Goal: Task Accomplishment & Management: Manage account settings

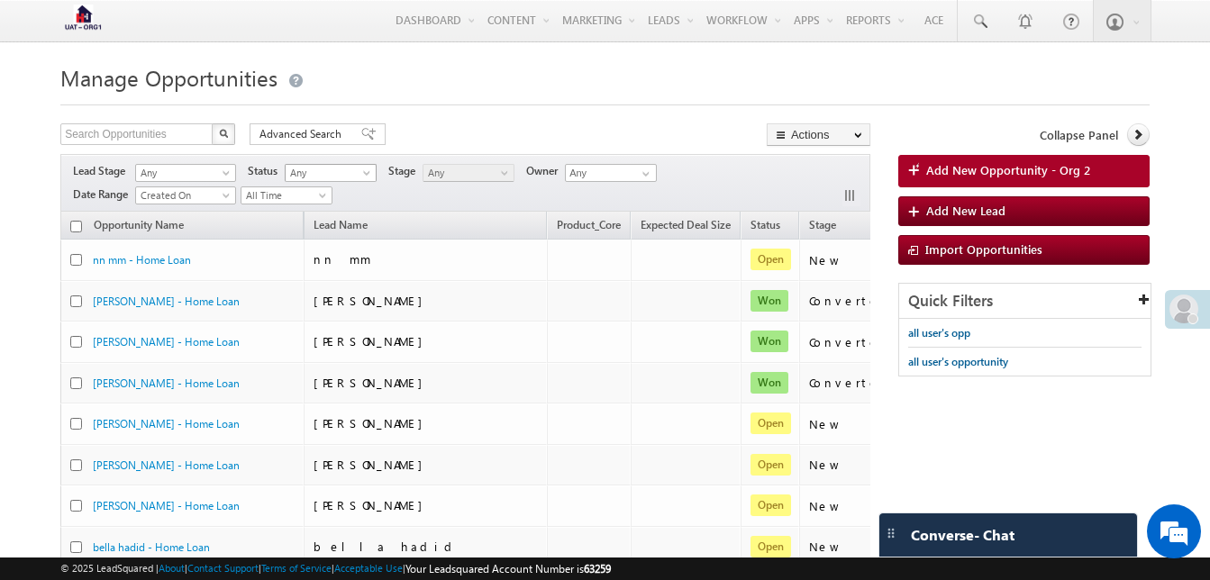
click at [348, 176] on span "Any" at bounding box center [329, 173] width 86 height 16
click at [316, 207] on link "Open" at bounding box center [332, 211] width 91 height 16
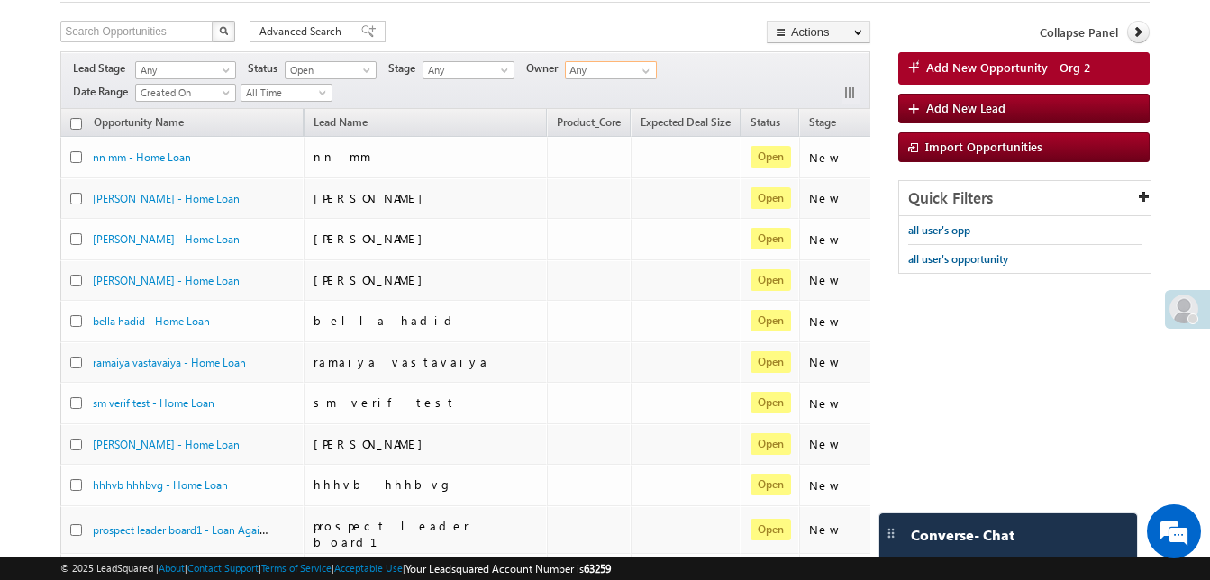
click at [619, 61] on input "Any" at bounding box center [611, 70] width 92 height 18
click at [640, 73] on link at bounding box center [643, 71] width 23 height 18
click at [582, 143] on span "anujeet.dubey+LS@herohfl.com" at bounding box center [653, 140] width 162 height 14
type input "[PERSON_NAME]"
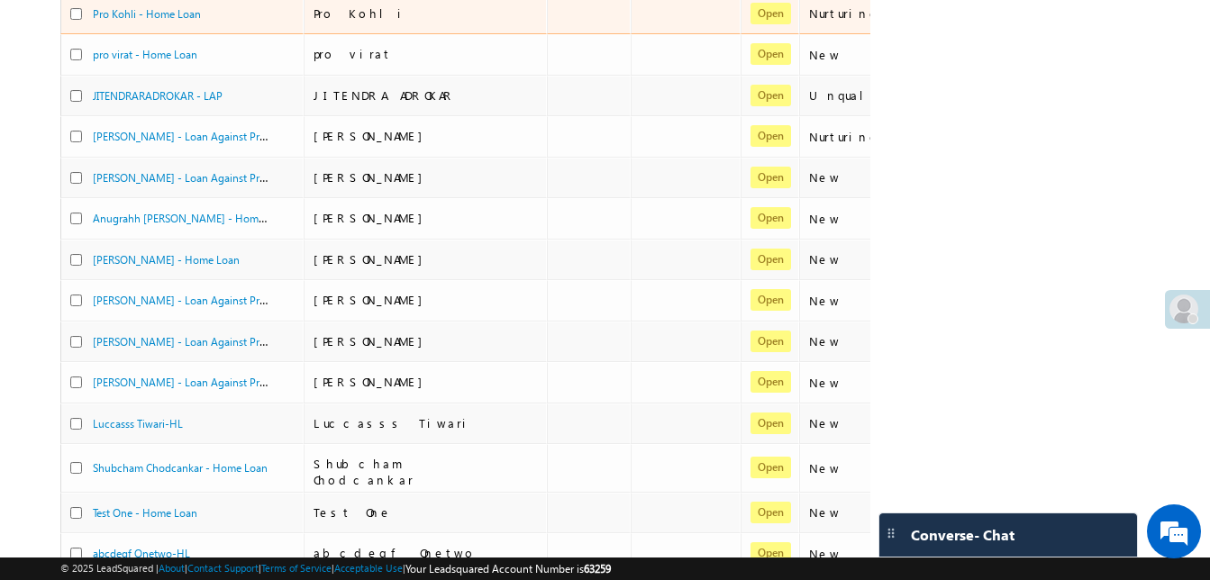
scroll to position [533, 0]
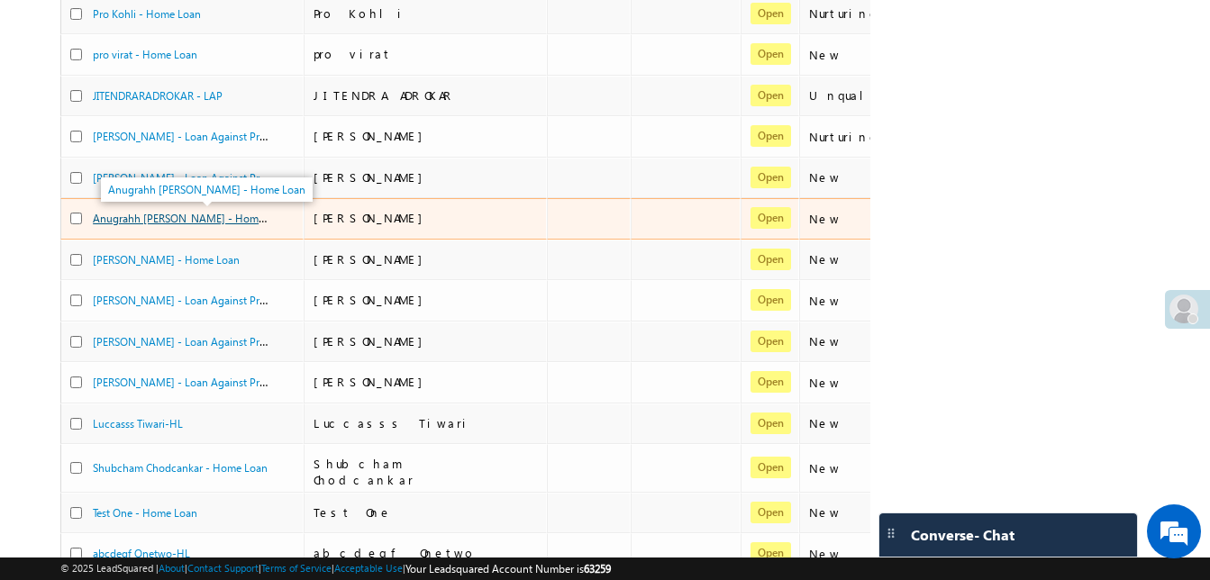
click at [169, 218] on link "Anugrahh Pandya - Home Loan" at bounding box center [191, 217] width 197 height 15
